Goal: Information Seeking & Learning: Compare options

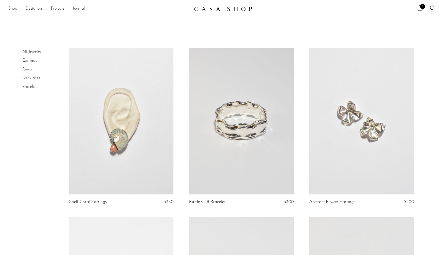
click at [28, 70] on link "Rings" at bounding box center [27, 69] width 10 height 4
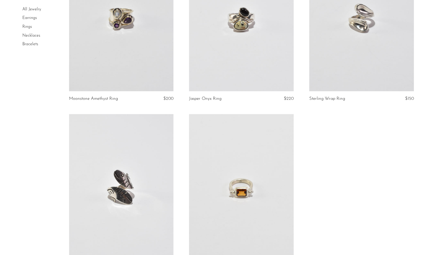
scroll to position [1825, 0]
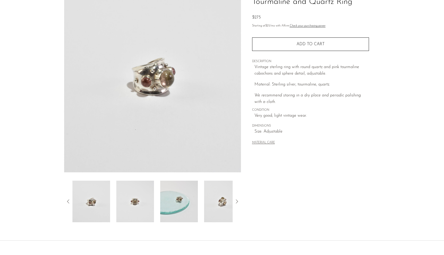
scroll to position [57, 0]
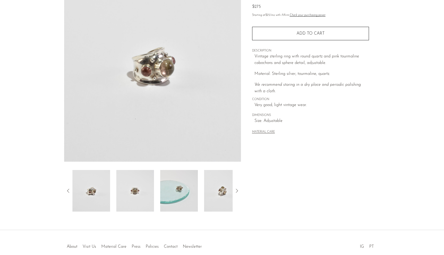
click at [239, 191] on icon at bounding box center [237, 190] width 6 height 6
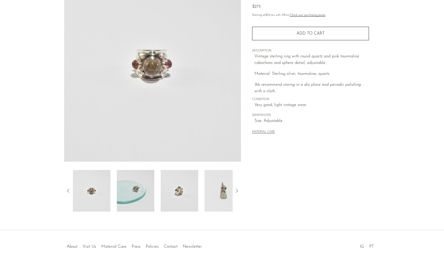
click at [239, 191] on icon at bounding box center [237, 190] width 6 height 6
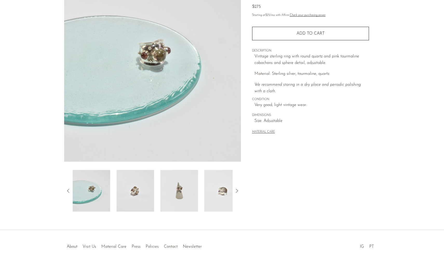
click at [189, 189] on img at bounding box center [179, 191] width 38 height 42
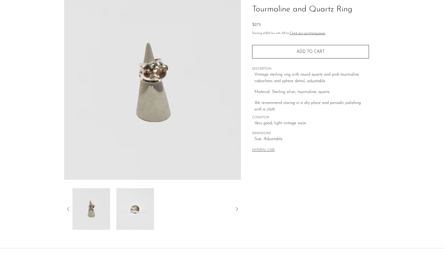
scroll to position [50, 0]
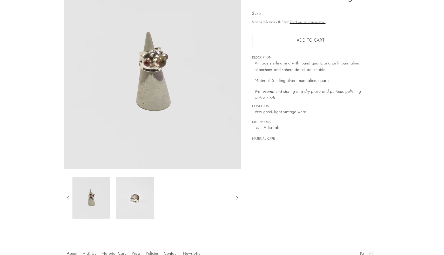
click at [129, 201] on img at bounding box center [135, 198] width 38 height 42
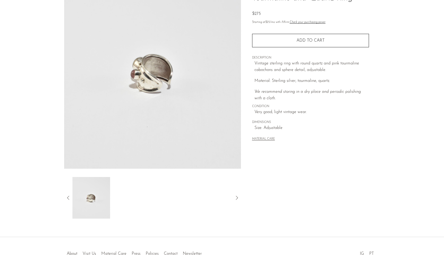
click at [66, 198] on icon at bounding box center [68, 197] width 6 height 6
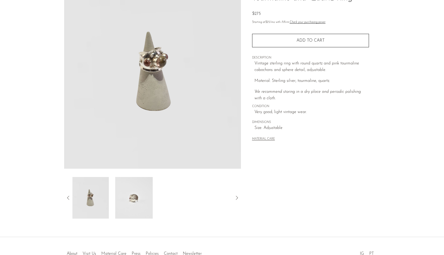
click at [66, 198] on icon at bounding box center [68, 197] width 6 height 6
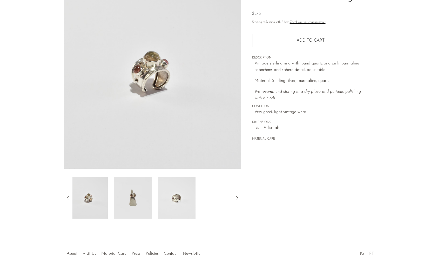
click at [66, 198] on icon at bounding box center [68, 197] width 6 height 6
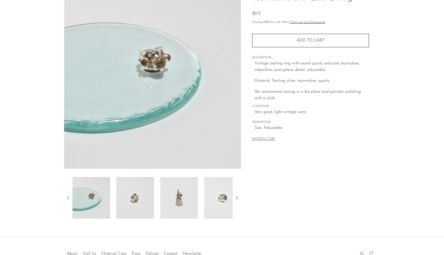
click at [186, 211] on img at bounding box center [179, 198] width 38 height 42
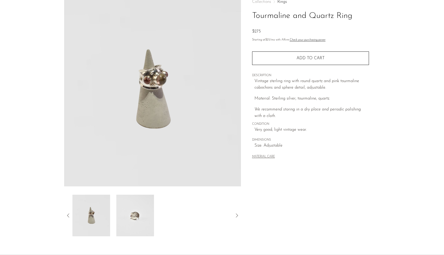
scroll to position [33, 0]
click at [66, 214] on icon at bounding box center [68, 215] width 6 height 6
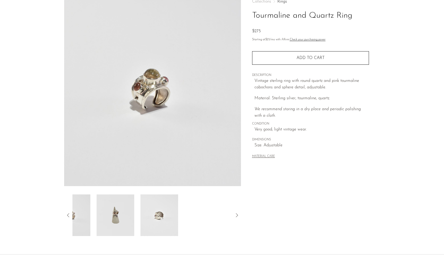
click at [66, 214] on icon at bounding box center [68, 215] width 6 height 6
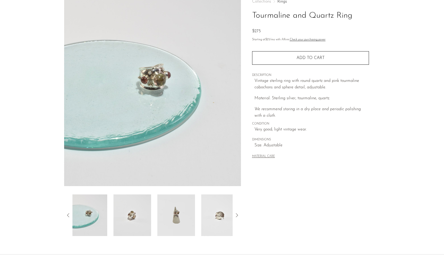
click at [66, 214] on icon at bounding box center [68, 215] width 6 height 6
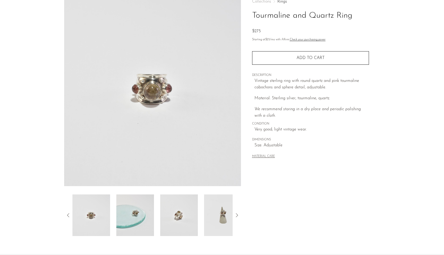
click at [66, 214] on icon at bounding box center [68, 215] width 6 height 6
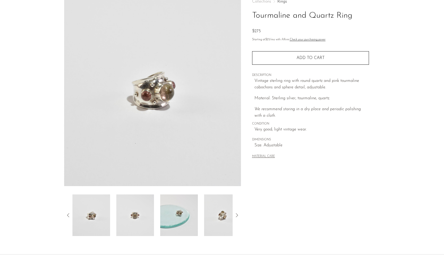
click at [106, 212] on img at bounding box center [91, 215] width 38 height 42
click at [140, 217] on img at bounding box center [135, 215] width 38 height 42
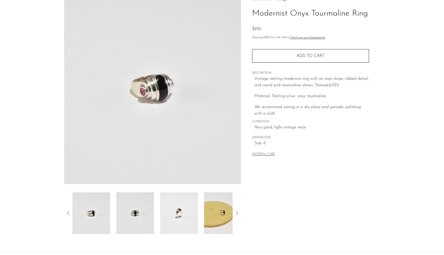
scroll to position [40, 0]
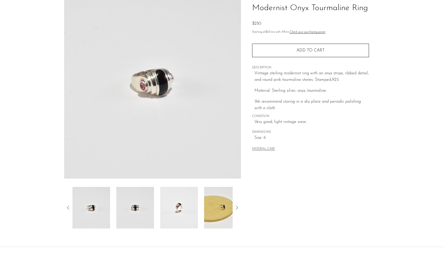
click at [180, 206] on img at bounding box center [179, 208] width 38 height 42
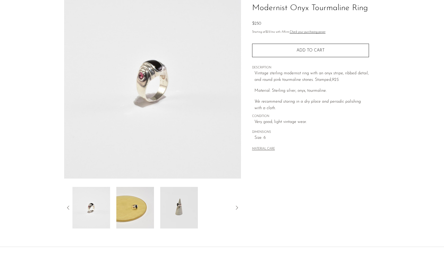
click at [238, 208] on icon at bounding box center [237, 207] width 6 height 6
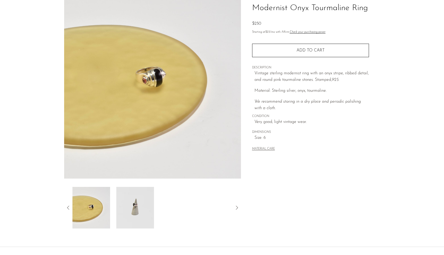
click at [120, 207] on img at bounding box center [135, 208] width 38 height 42
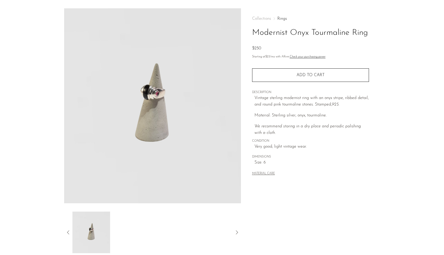
scroll to position [0, 0]
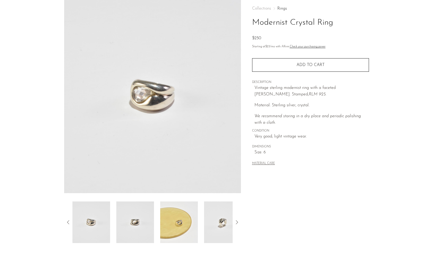
scroll to position [26, 0]
click at [127, 226] on img at bounding box center [135, 222] width 38 height 42
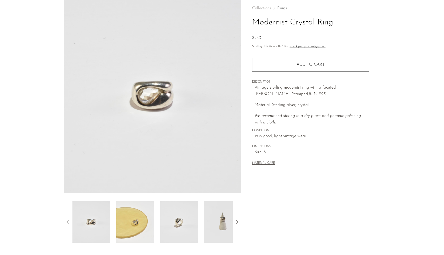
click at [79, 216] on img at bounding box center [91, 222] width 38 height 42
click at [85, 221] on img at bounding box center [91, 222] width 38 height 42
click at [178, 214] on img at bounding box center [179, 222] width 38 height 42
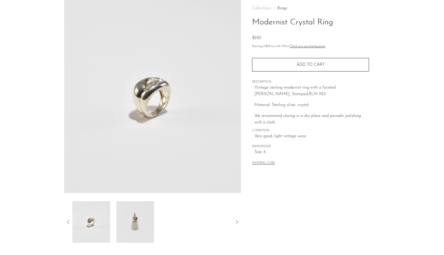
click at [116, 224] on img at bounding box center [135, 222] width 38 height 42
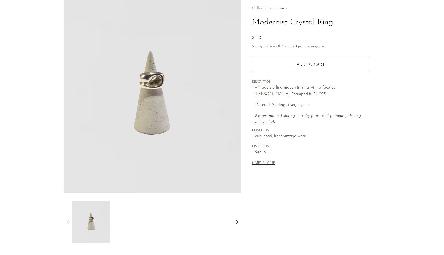
click at [159, 81] on img at bounding box center [152, 95] width 177 height 195
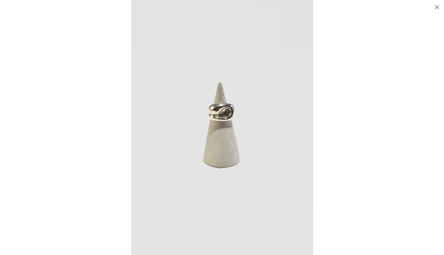
click at [65, 131] on div at bounding box center [222, 127] width 444 height 255
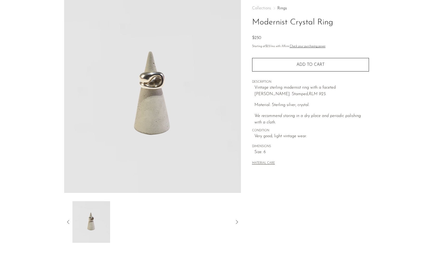
click at [67, 220] on icon at bounding box center [68, 221] width 6 height 6
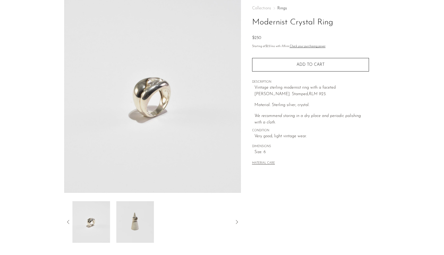
click at [106, 219] on img at bounding box center [91, 222] width 38 height 42
click at [68, 222] on icon at bounding box center [68, 221] width 6 height 6
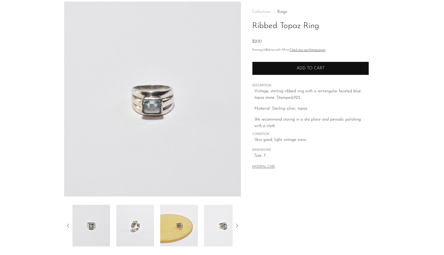
scroll to position [25, 0]
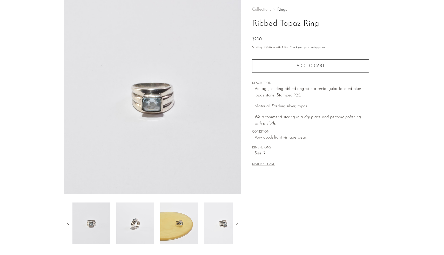
click at [237, 223] on icon at bounding box center [237, 223] width 2 height 4
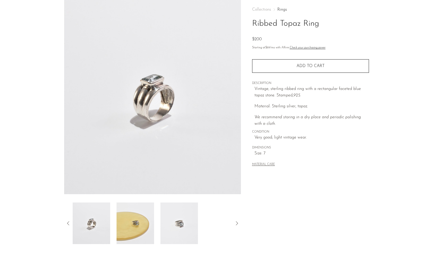
click at [237, 223] on icon at bounding box center [237, 223] width 2 height 4
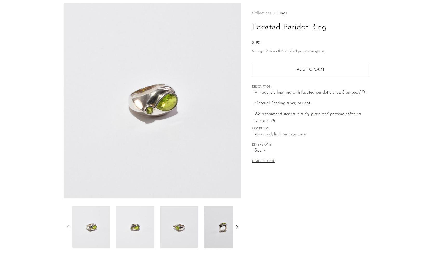
scroll to position [16, 0]
